Goal: Communication & Community: Answer question/provide support

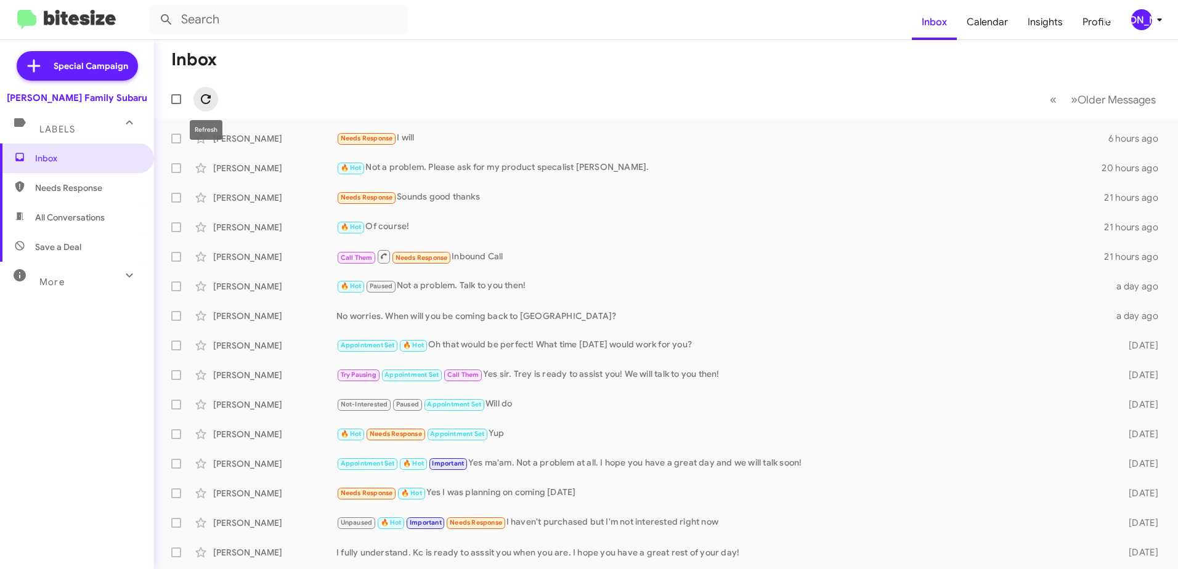
click at [205, 96] on icon at bounding box center [205, 99] width 15 height 15
click at [264, 139] on div "[PERSON_NAME]" at bounding box center [274, 138] width 123 height 12
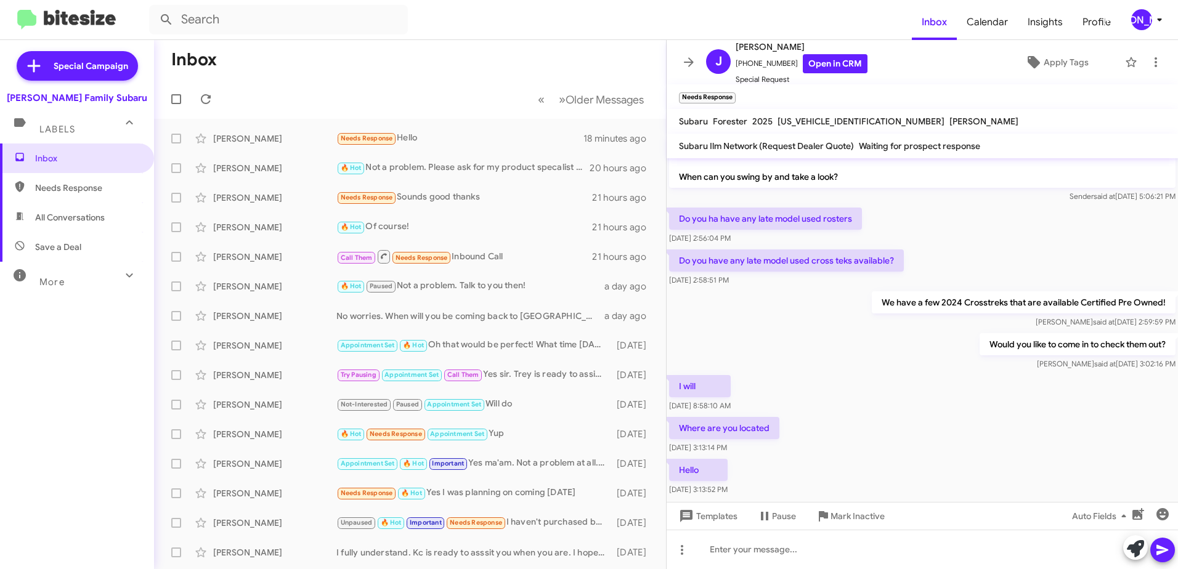
scroll to position [90, 0]
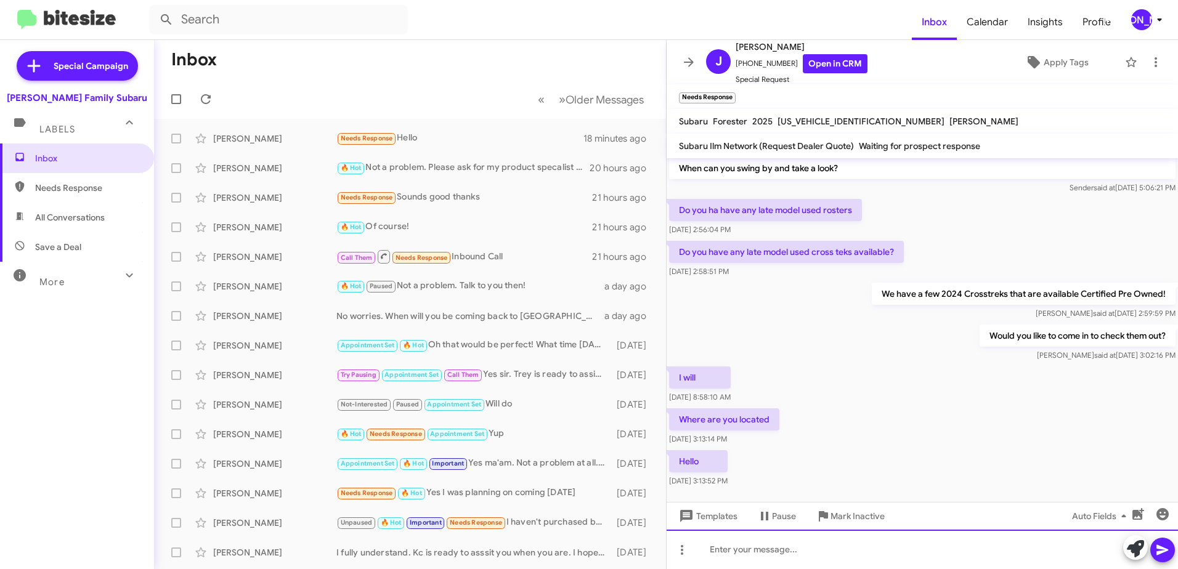
click at [766, 557] on div at bounding box center [922, 549] width 511 height 39
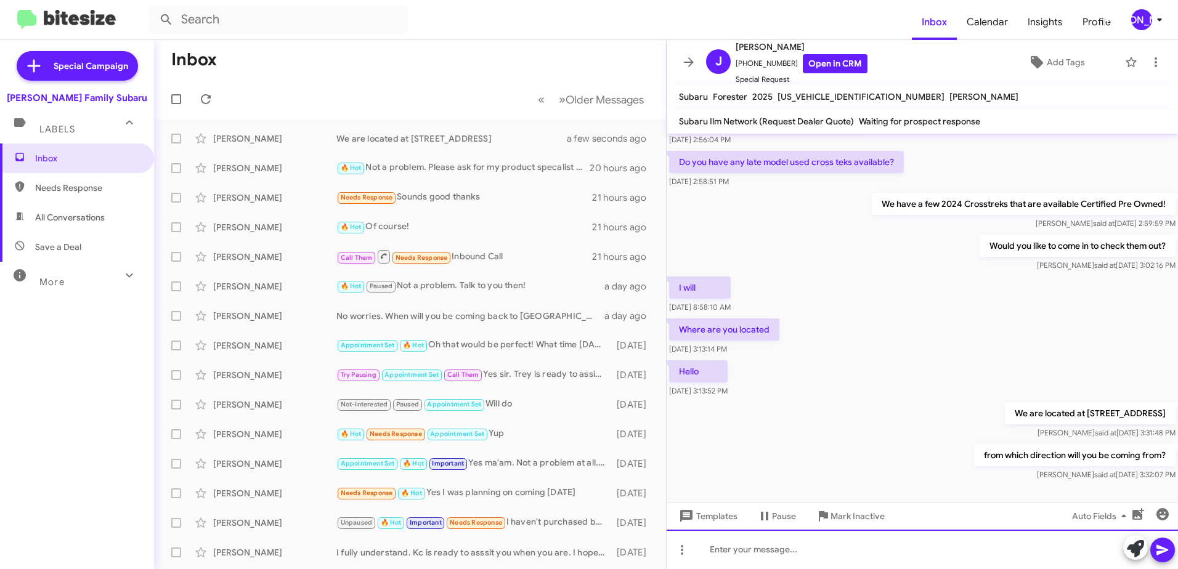
scroll to position [0, 0]
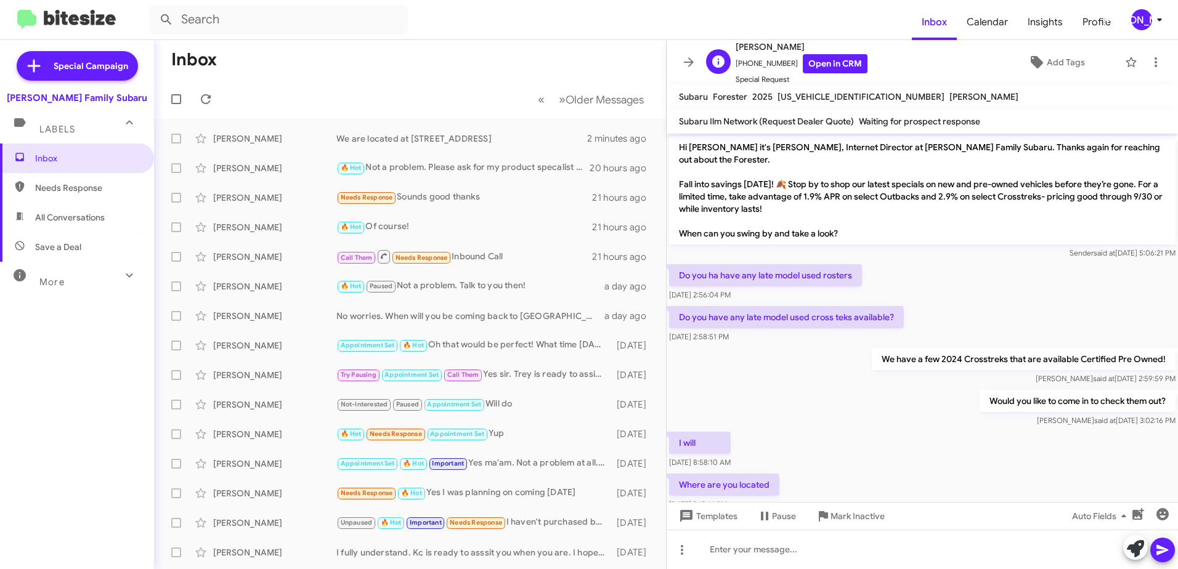
click at [753, 63] on span "[PHONE_NUMBER] Open in CRM" at bounding box center [802, 63] width 132 height 19
copy span "13617796780"
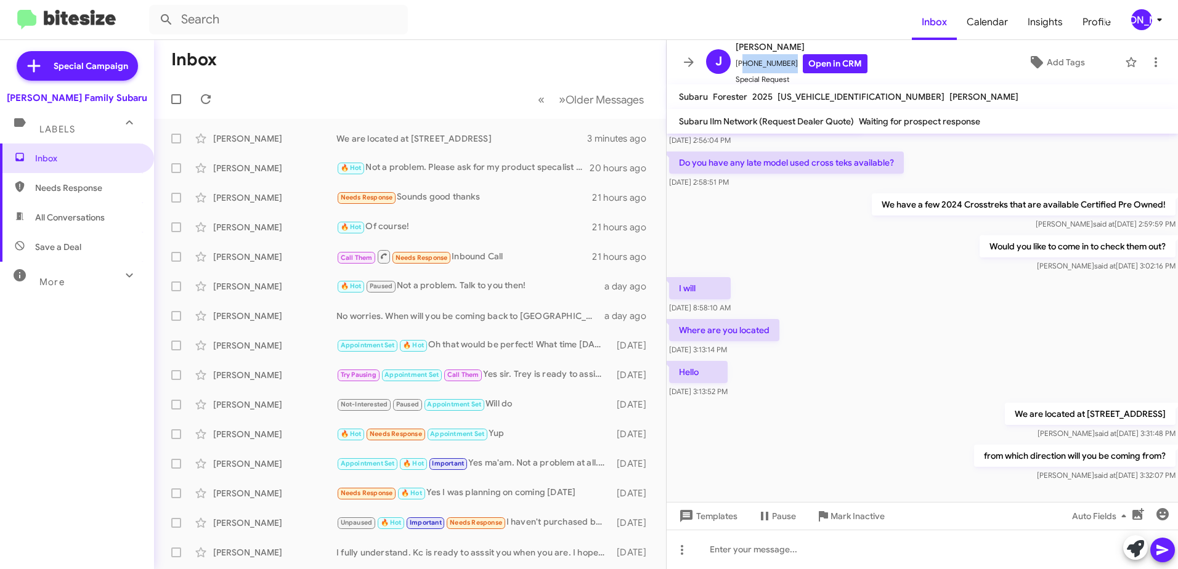
scroll to position [155, 0]
click at [46, 156] on span "Inbox" at bounding box center [87, 158] width 105 height 12
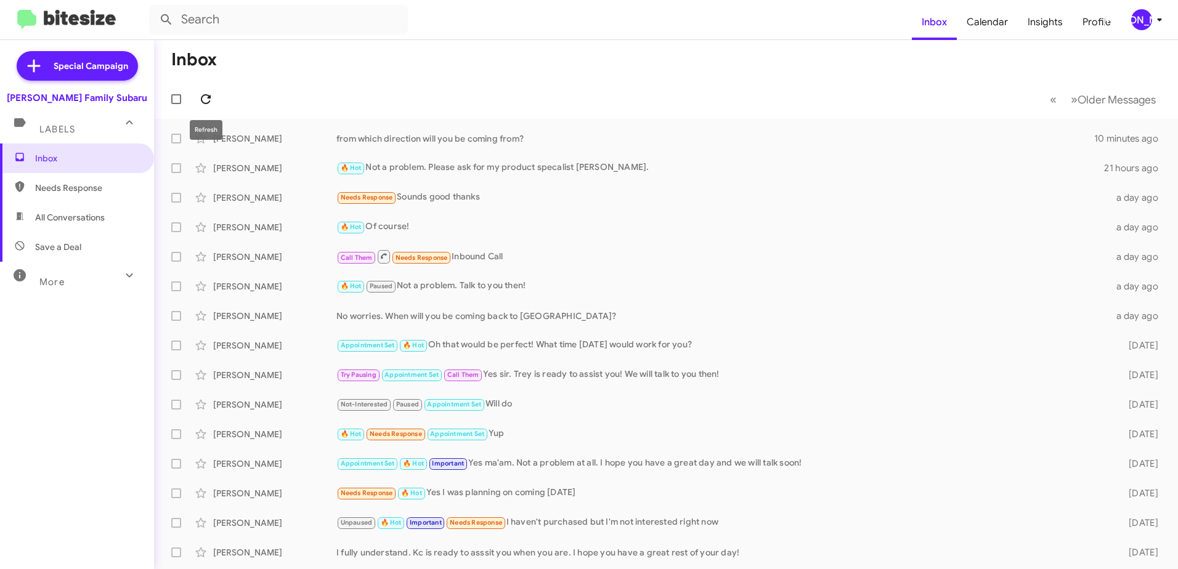
click at [204, 100] on icon at bounding box center [205, 99] width 15 height 15
click at [206, 97] on icon at bounding box center [205, 99] width 15 height 15
click at [205, 95] on icon at bounding box center [206, 99] width 10 height 10
click at [205, 97] on icon at bounding box center [205, 99] width 15 height 15
click at [205, 98] on icon at bounding box center [205, 99] width 15 height 15
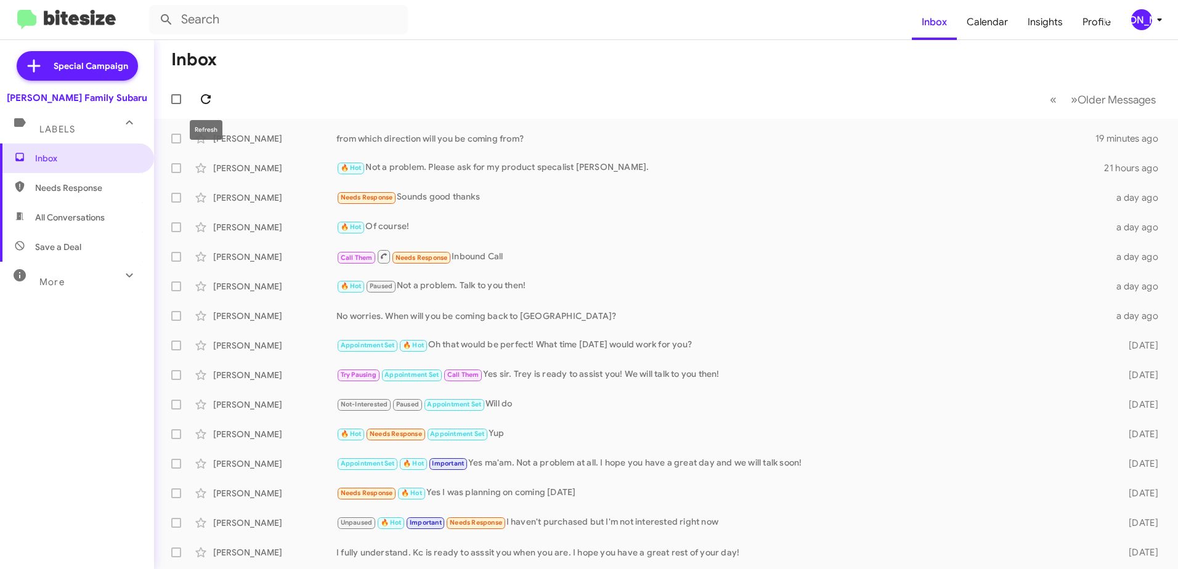
click at [203, 100] on icon at bounding box center [205, 99] width 15 height 15
click at [207, 98] on icon at bounding box center [205, 99] width 15 height 15
click at [209, 95] on icon at bounding box center [206, 99] width 10 height 10
click at [208, 97] on icon at bounding box center [206, 99] width 10 height 10
click at [209, 101] on icon at bounding box center [205, 99] width 15 height 15
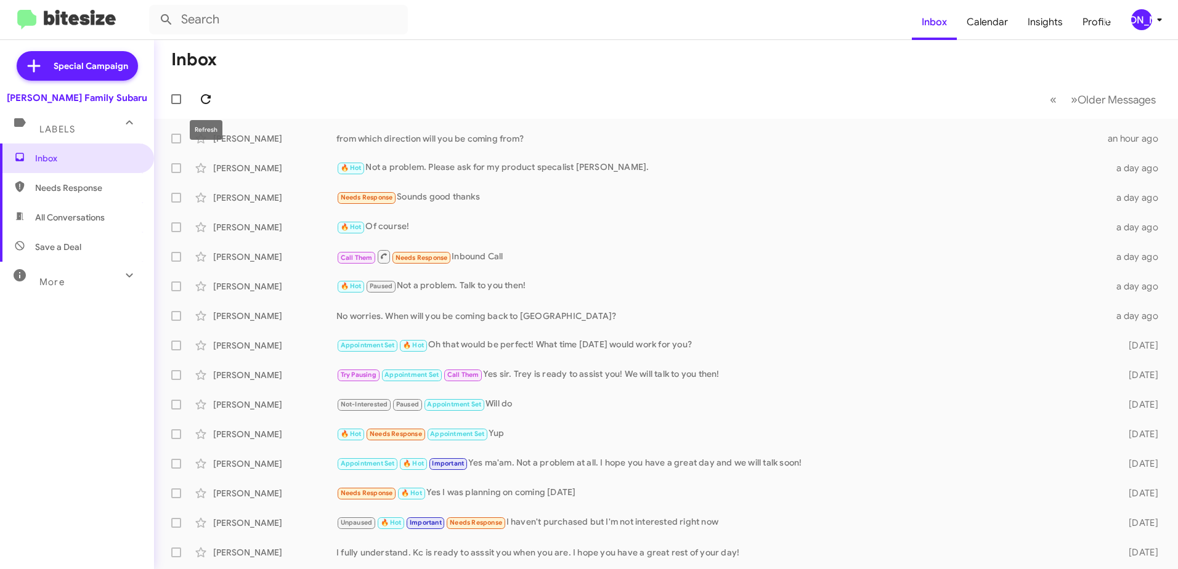
click at [204, 94] on icon at bounding box center [205, 99] width 15 height 15
click at [211, 99] on icon at bounding box center [205, 99] width 15 height 15
click at [208, 94] on icon at bounding box center [205, 99] width 15 height 15
click at [206, 100] on icon at bounding box center [205, 99] width 15 height 15
click at [203, 94] on icon at bounding box center [205, 99] width 15 height 15
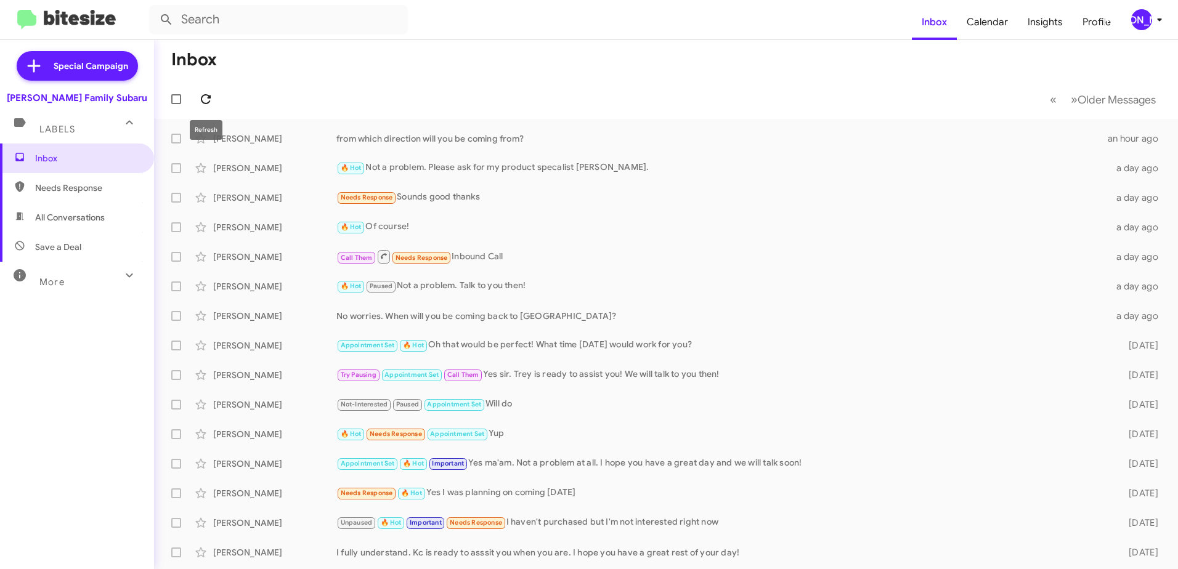
click at [204, 96] on icon at bounding box center [205, 99] width 15 height 15
click at [208, 95] on icon at bounding box center [206, 99] width 10 height 10
click at [205, 97] on icon at bounding box center [205, 99] width 15 height 15
drag, startPoint x: 206, startPoint y: 95, endPoint x: 214, endPoint y: 94, distance: 8.2
click at [206, 95] on icon at bounding box center [206, 99] width 10 height 10
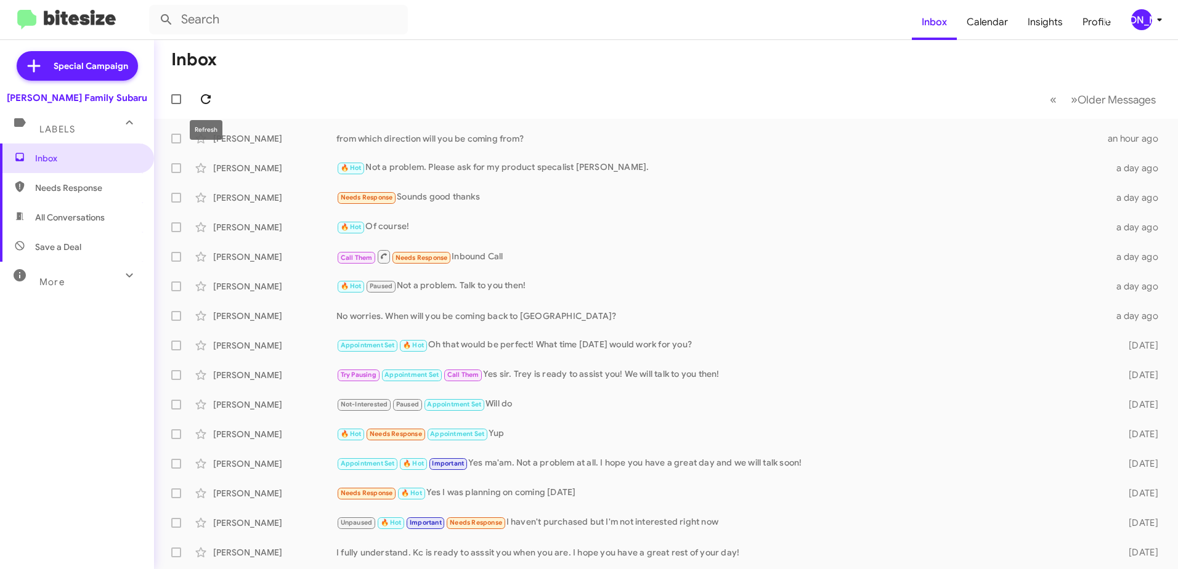
click at [206, 100] on icon at bounding box center [205, 99] width 15 height 15
click at [208, 96] on icon at bounding box center [206, 99] width 10 height 10
click at [207, 94] on icon at bounding box center [205, 99] width 15 height 15
click at [207, 97] on icon at bounding box center [205, 99] width 15 height 15
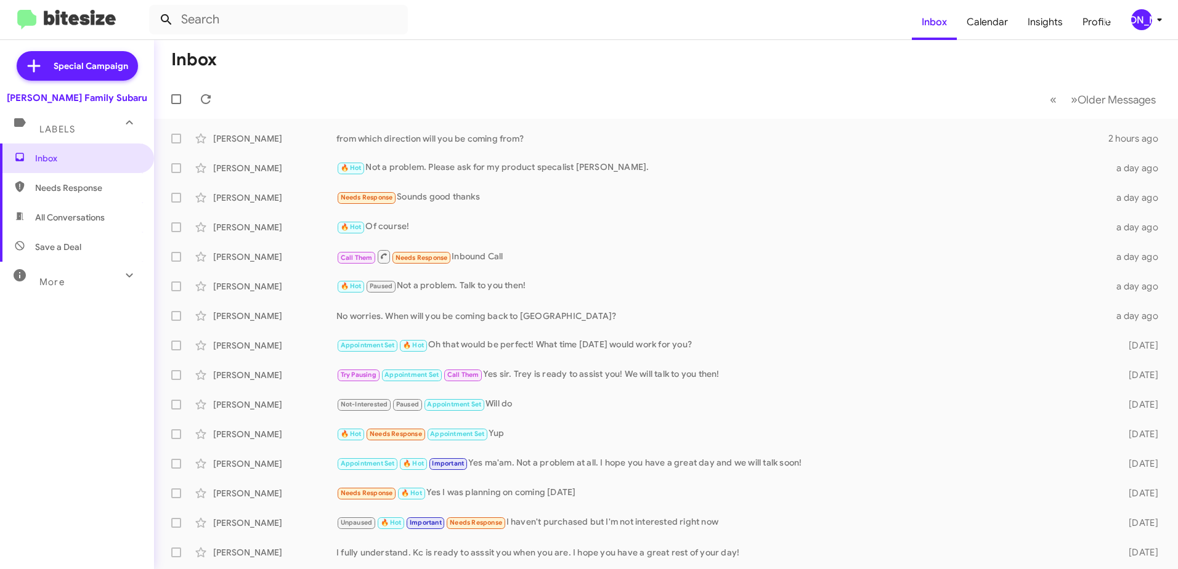
click at [159, 18] on icon at bounding box center [166, 19] width 15 height 15
click at [208, 97] on icon at bounding box center [206, 99] width 10 height 10
click at [206, 95] on icon at bounding box center [206, 99] width 10 height 10
click at [203, 102] on icon at bounding box center [206, 99] width 10 height 10
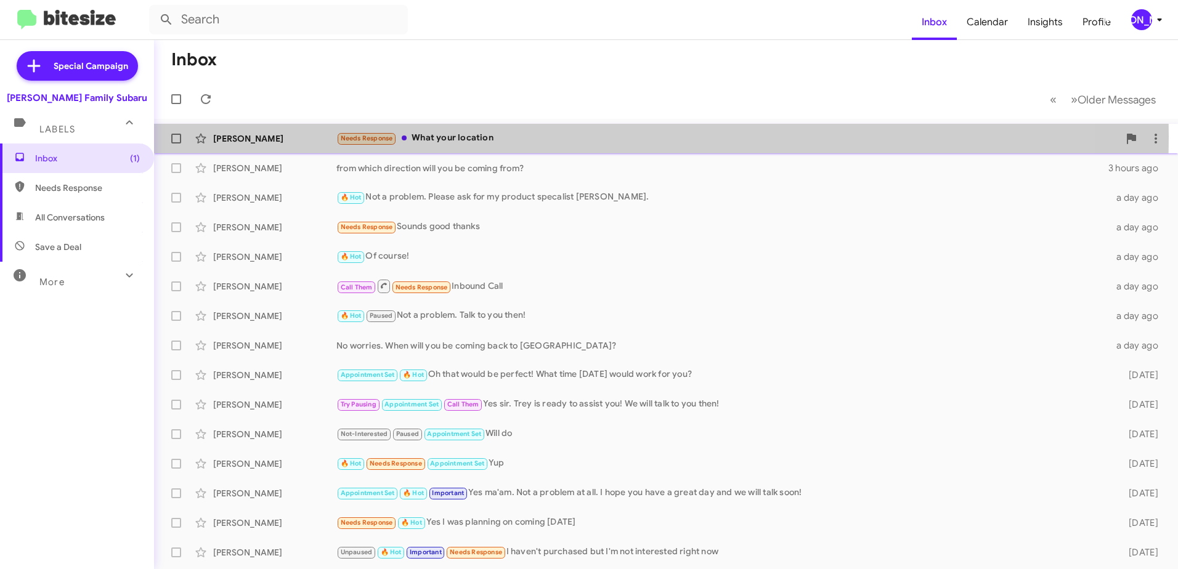
click at [428, 137] on div "Needs Response What your location" at bounding box center [727, 138] width 782 height 14
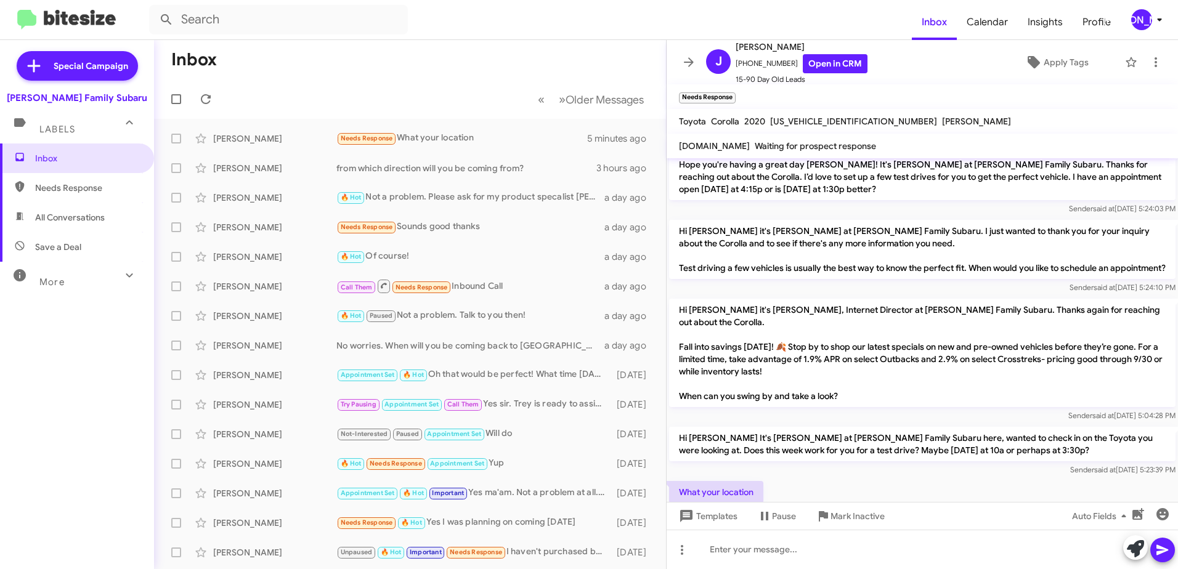
scroll to position [463, 0]
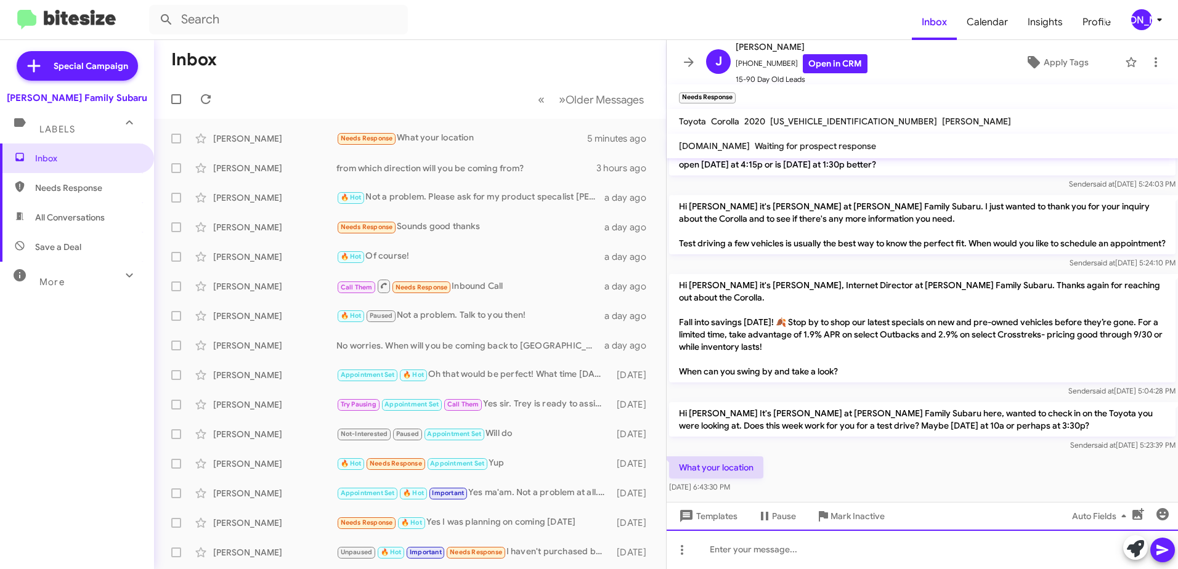
click at [816, 557] on div at bounding box center [922, 549] width 511 height 39
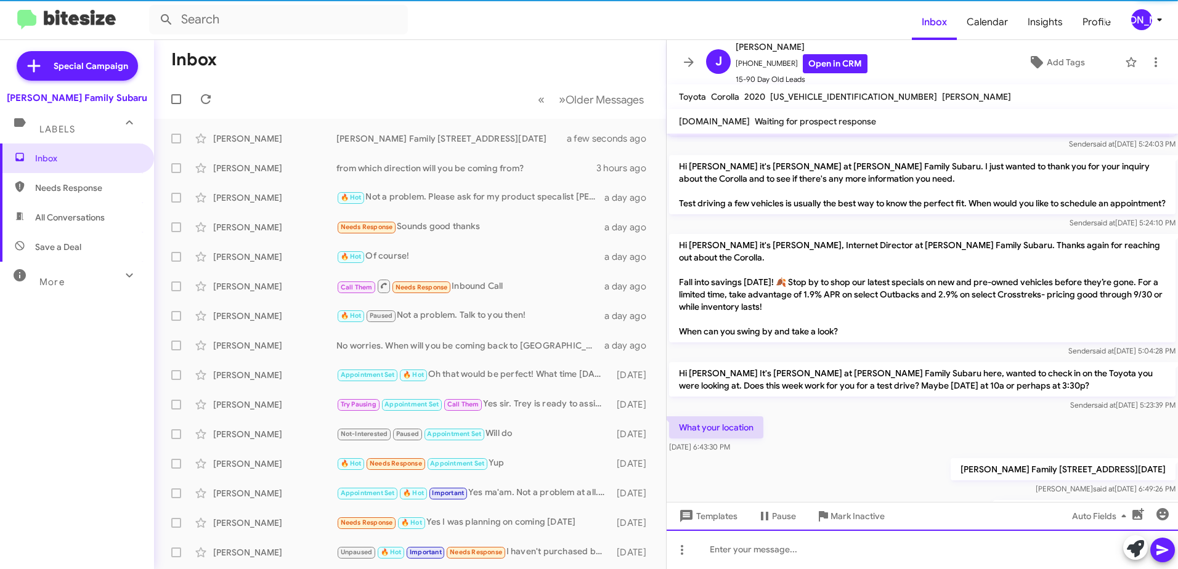
scroll to position [529, 0]
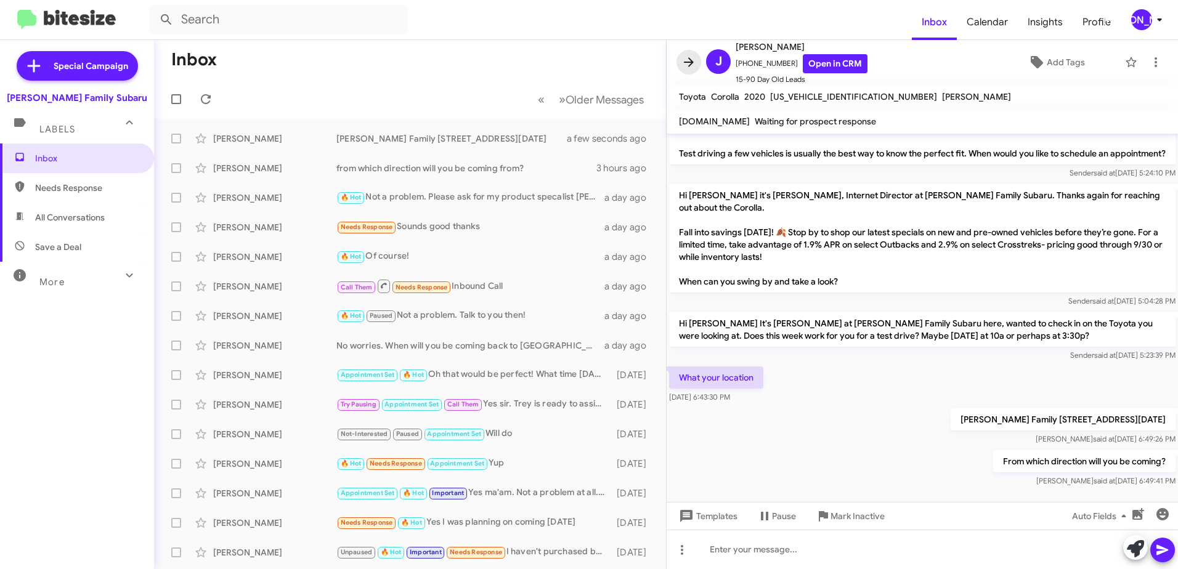
click at [689, 61] on icon at bounding box center [688, 62] width 15 height 15
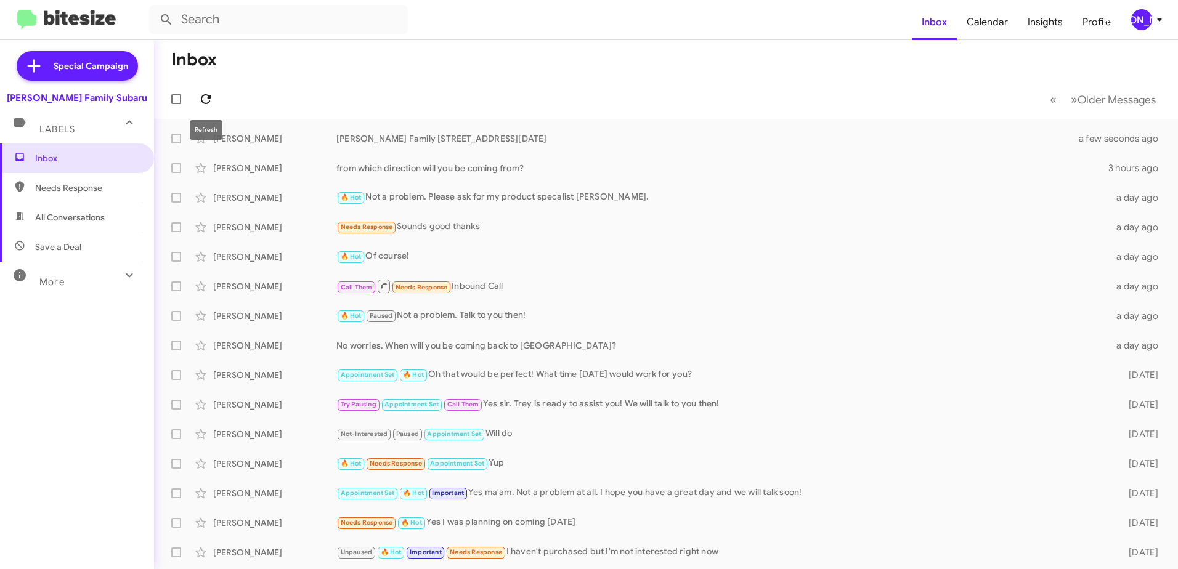
click at [203, 93] on icon at bounding box center [205, 99] width 15 height 15
click at [208, 98] on icon at bounding box center [206, 99] width 10 height 10
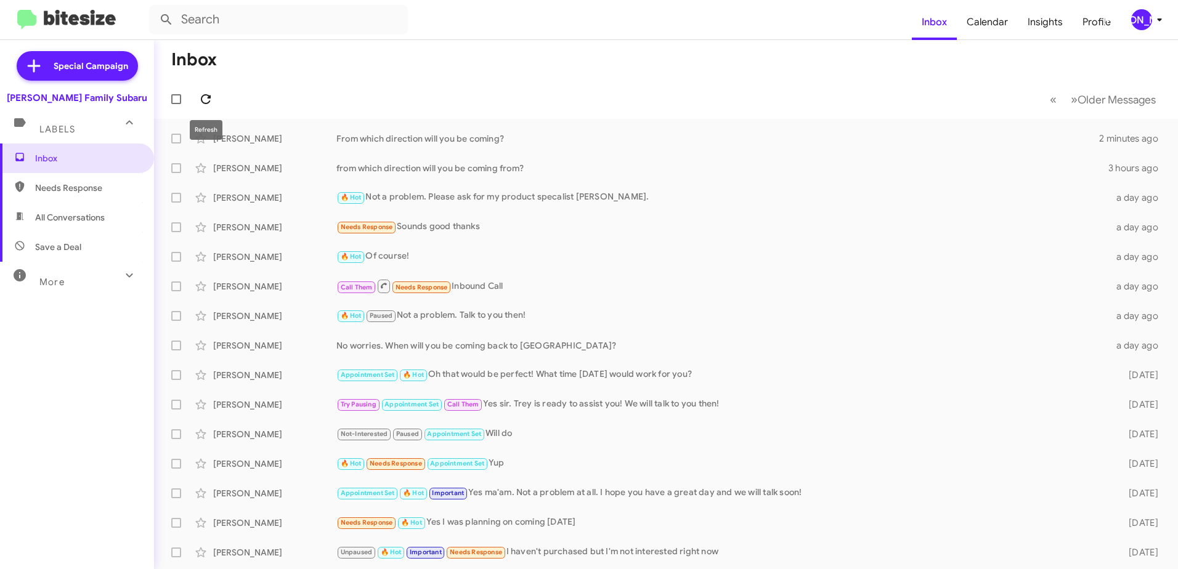
click at [206, 103] on icon at bounding box center [206, 99] width 10 height 10
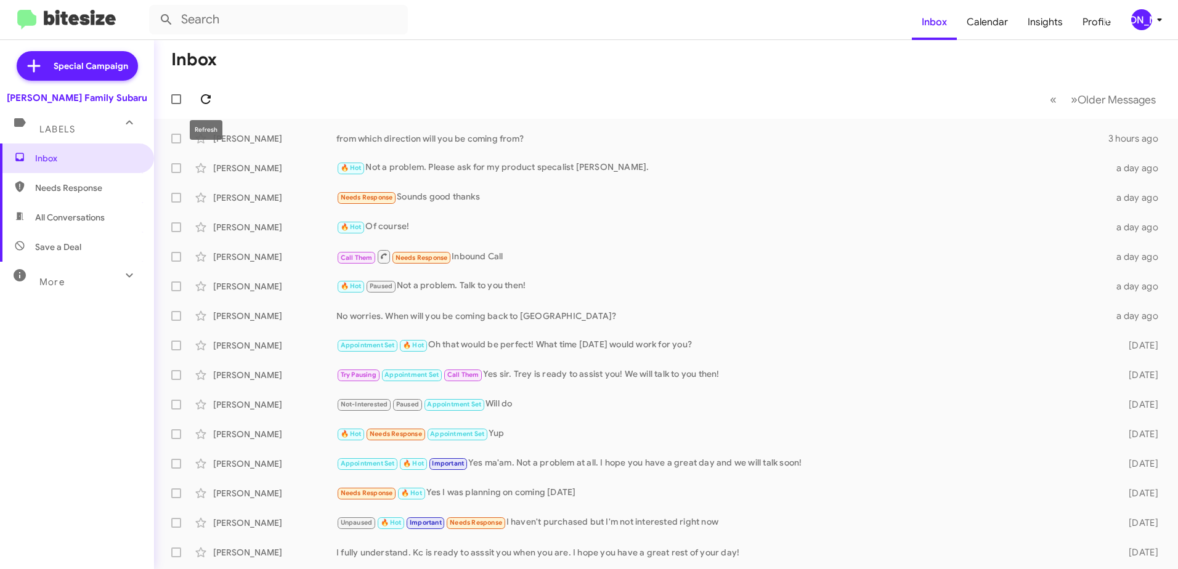
click at [201, 100] on icon at bounding box center [205, 99] width 15 height 15
click at [32, 164] on span "Inbox" at bounding box center [77, 159] width 154 height 30
click at [347, 137] on div "from which direction will you be coming from?" at bounding box center [727, 138] width 782 height 12
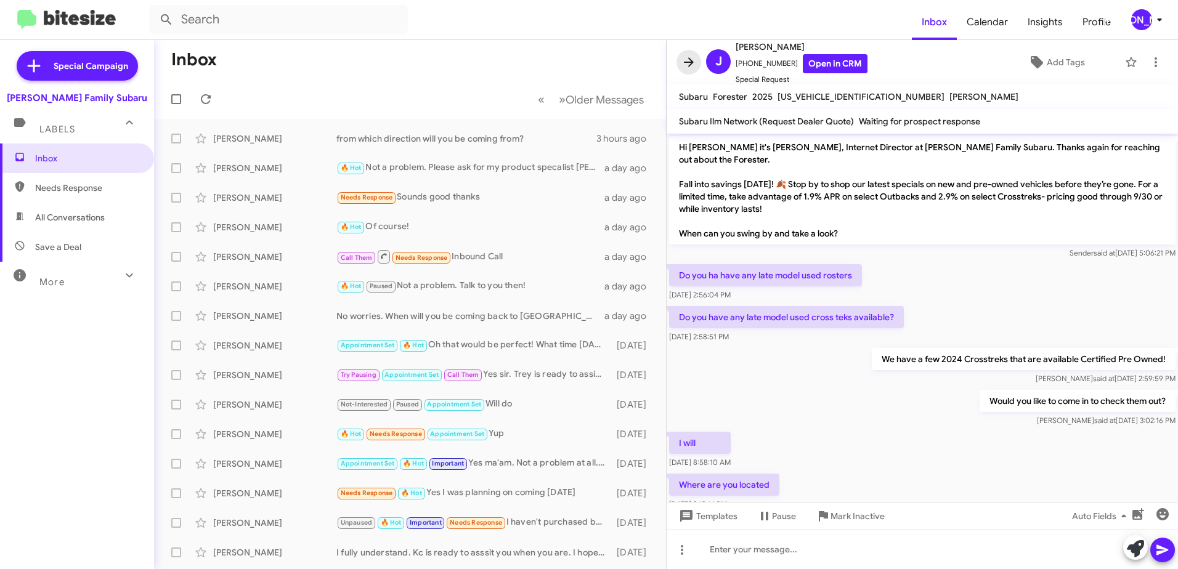
click at [691, 59] on icon at bounding box center [688, 62] width 15 height 15
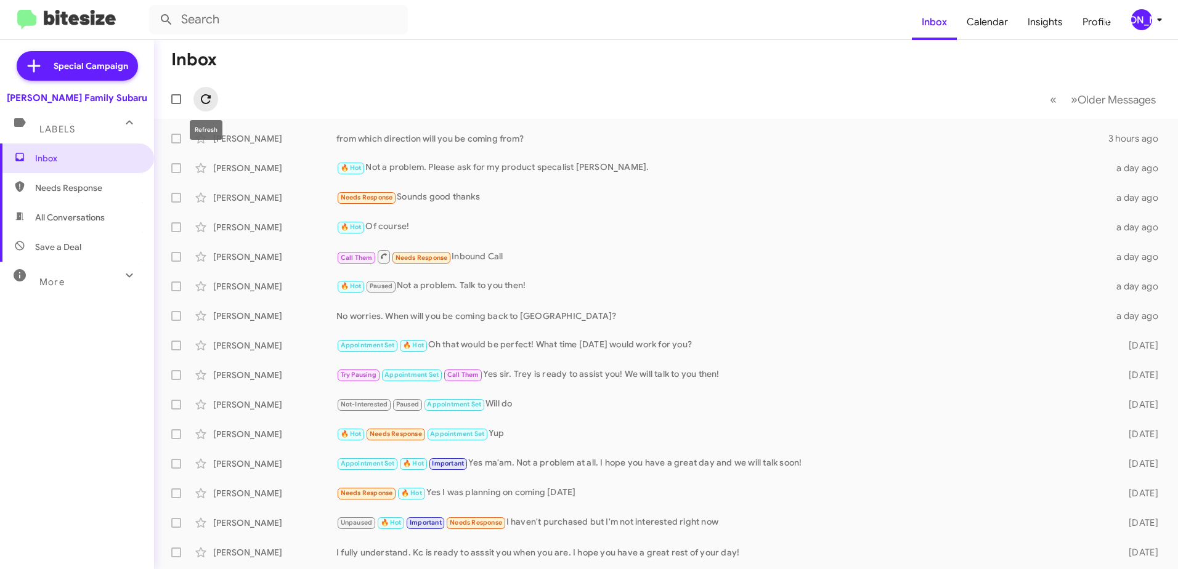
click at [206, 95] on icon at bounding box center [206, 99] width 10 height 10
click at [203, 94] on icon at bounding box center [205, 99] width 15 height 15
click at [203, 102] on icon at bounding box center [206, 99] width 10 height 10
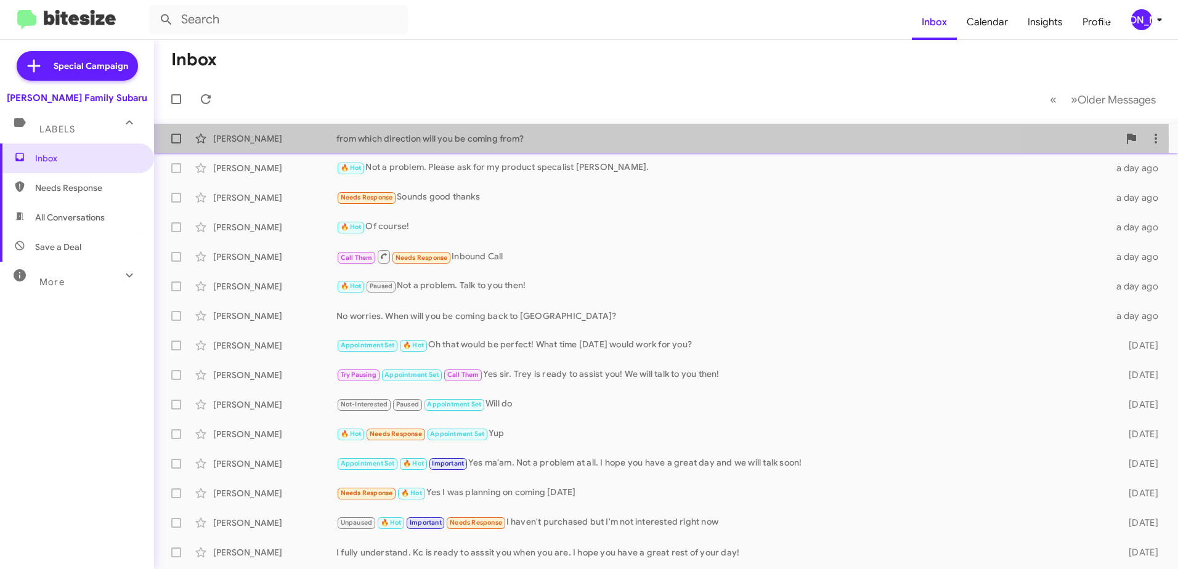
click at [392, 139] on div "from which direction will you be coming from?" at bounding box center [727, 138] width 782 height 12
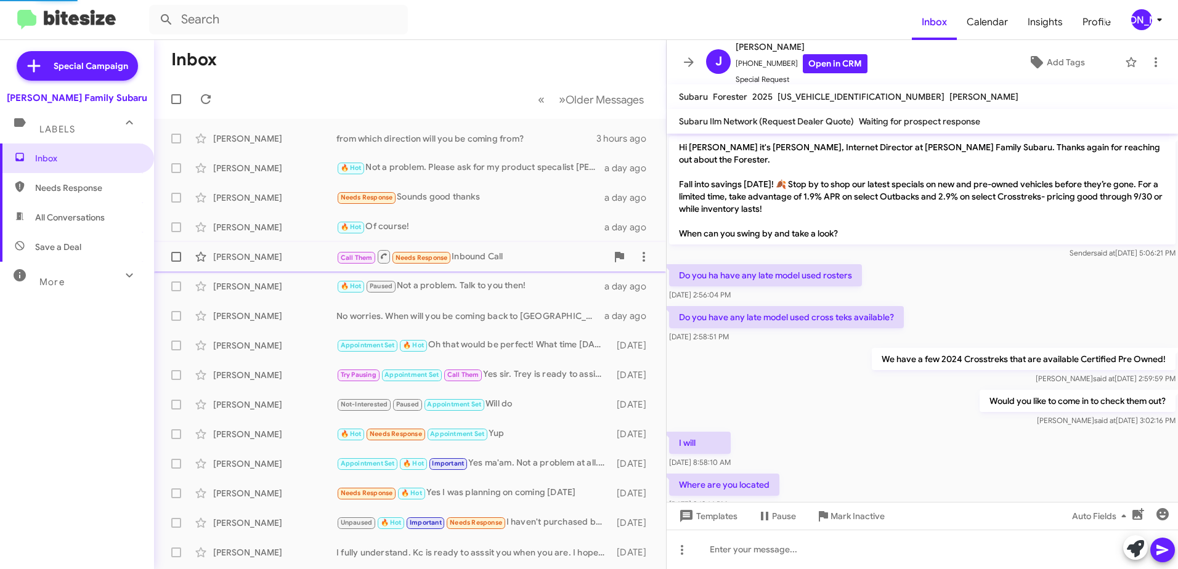
scroll to position [155, 0]
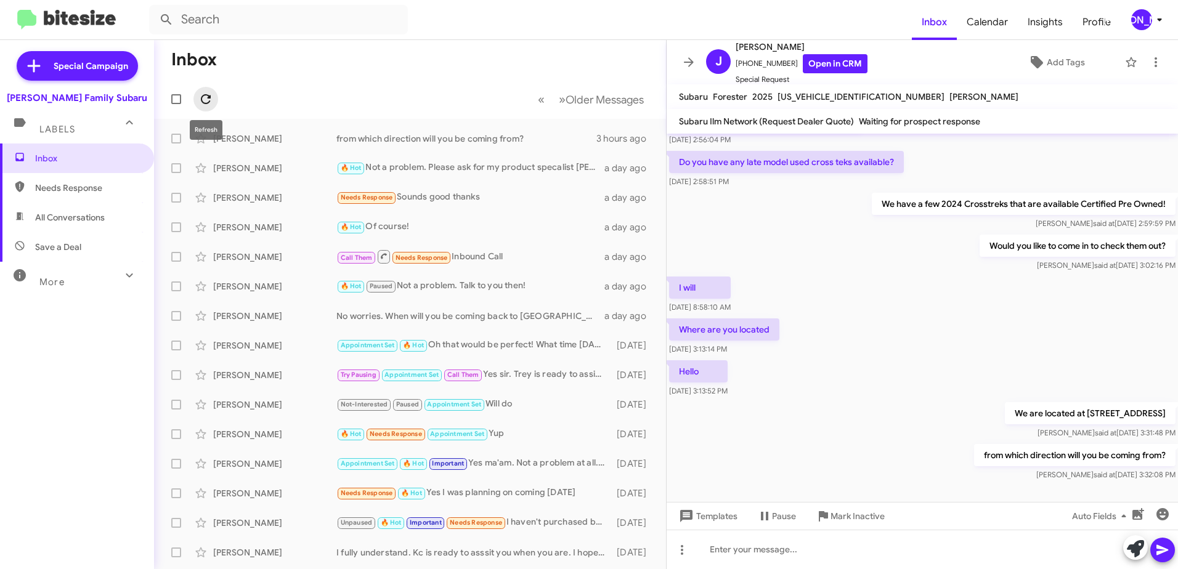
click at [209, 96] on icon at bounding box center [206, 99] width 10 height 10
click at [46, 153] on span "Inbox" at bounding box center [87, 158] width 105 height 12
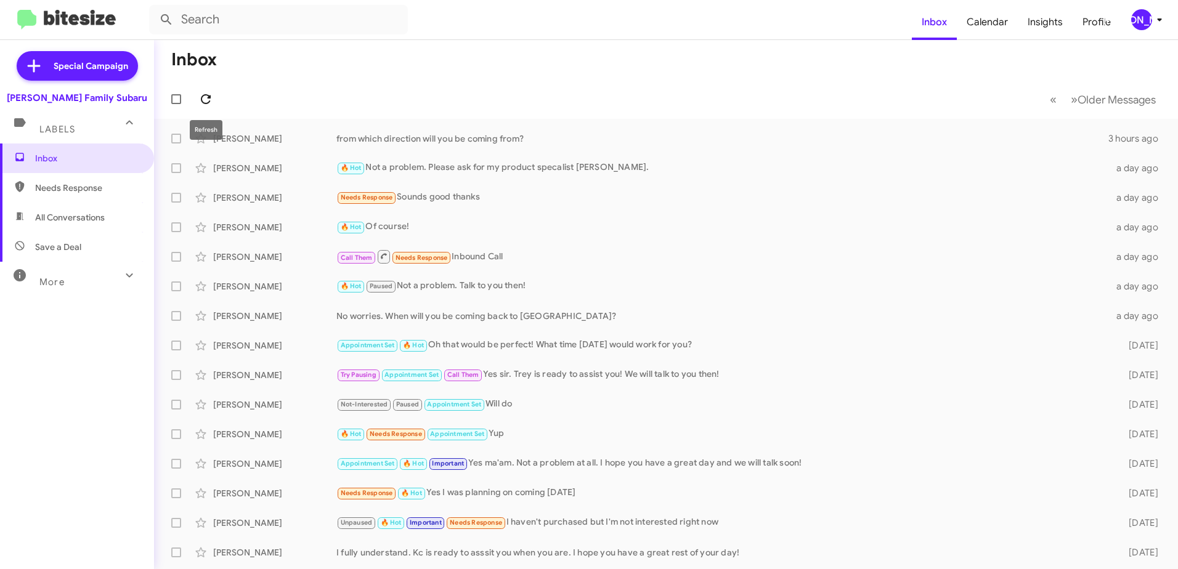
click at [205, 97] on icon at bounding box center [205, 99] width 15 height 15
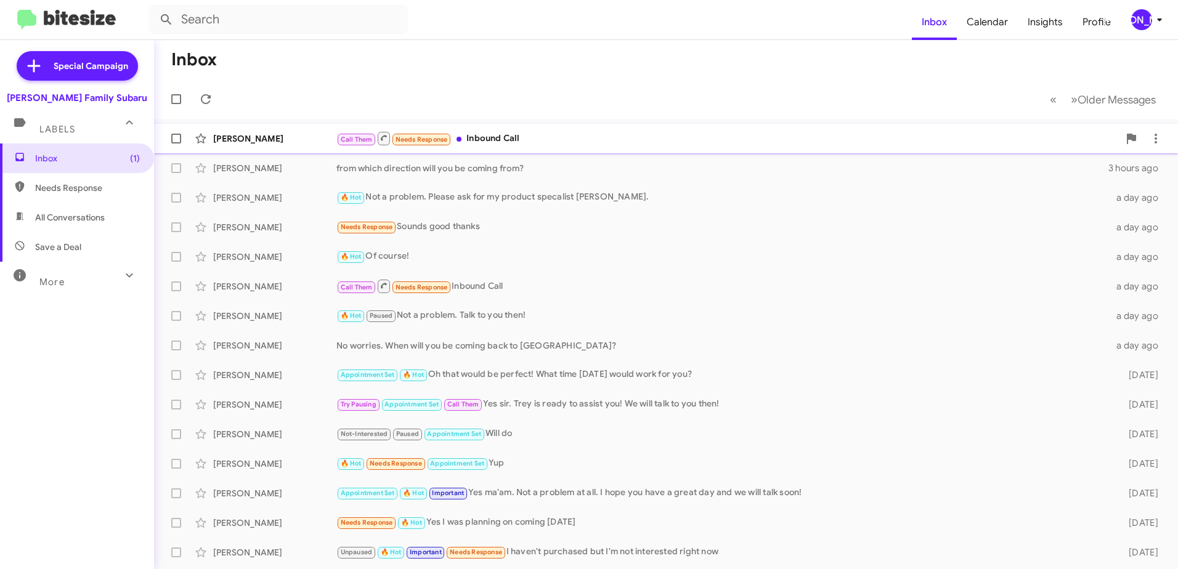
click at [245, 135] on div "Tony Salinas" at bounding box center [274, 138] width 123 height 12
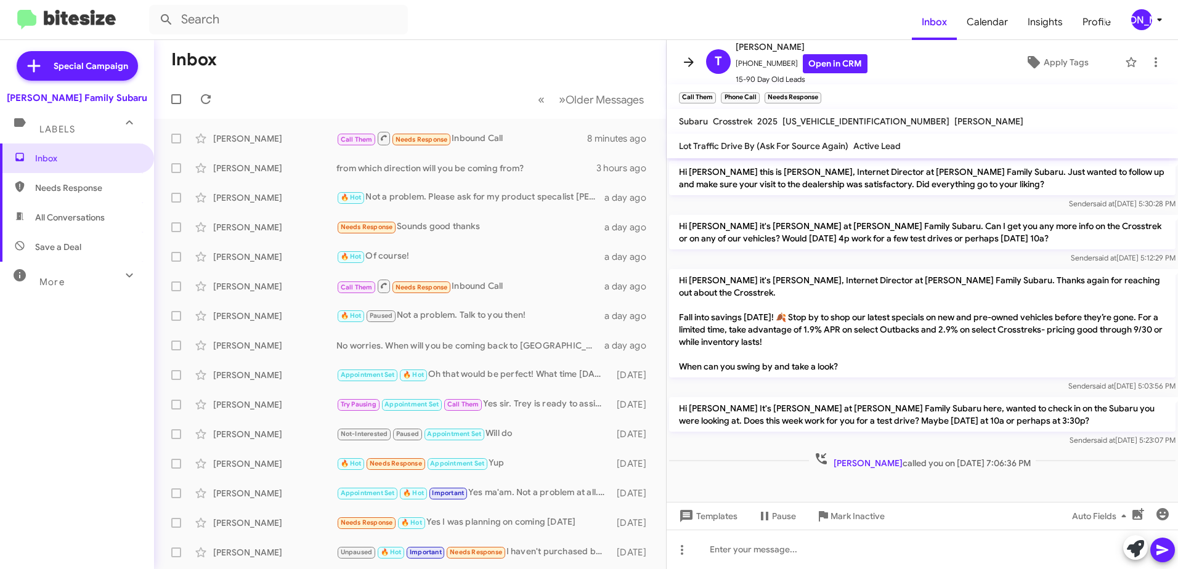
click at [688, 60] on icon at bounding box center [688, 62] width 15 height 15
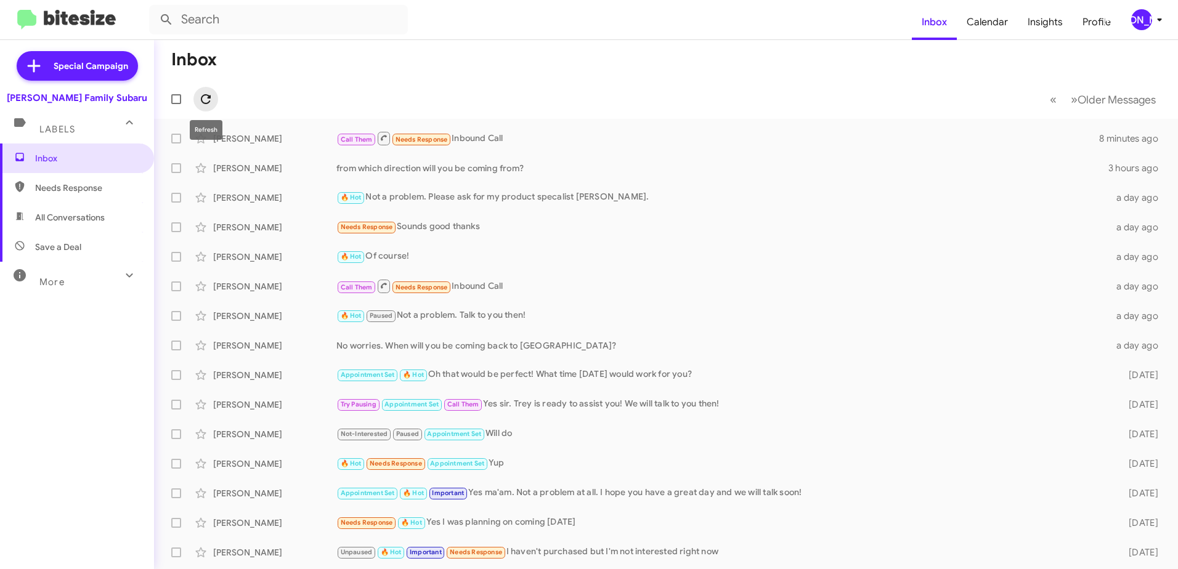
click at [205, 99] on icon at bounding box center [205, 99] width 15 height 15
